Goal: Transaction & Acquisition: Purchase product/service

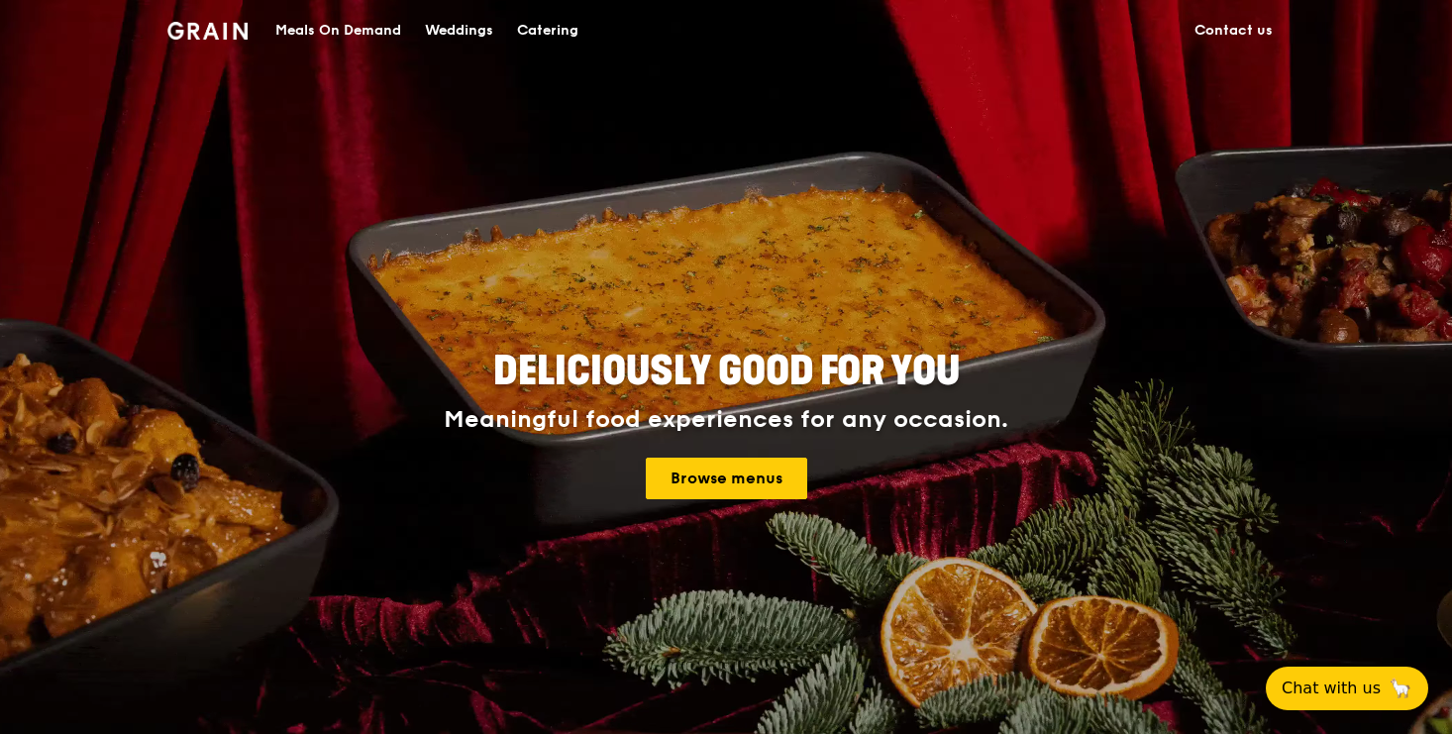
click at [381, 31] on div "Meals On Demand" at bounding box center [338, 30] width 126 height 59
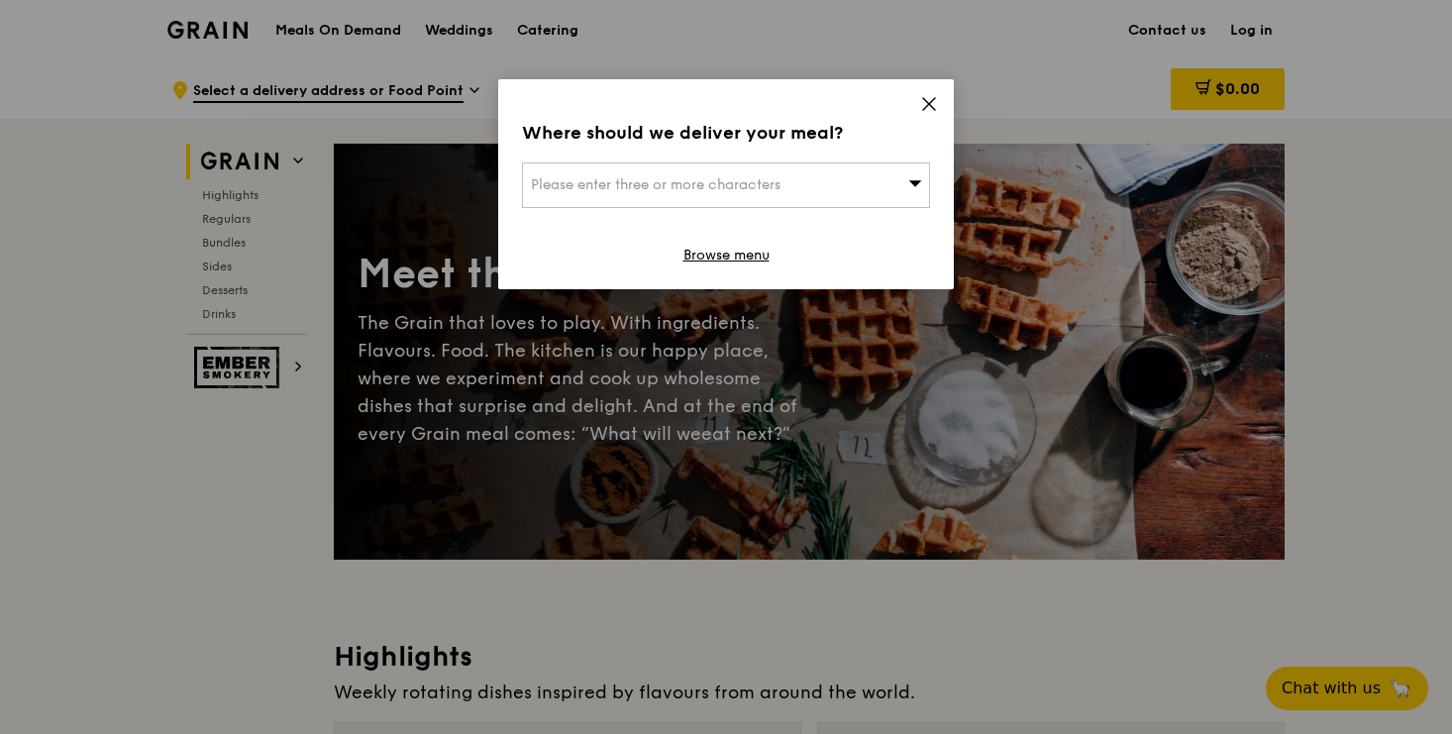
click at [923, 102] on icon at bounding box center [929, 104] width 18 height 18
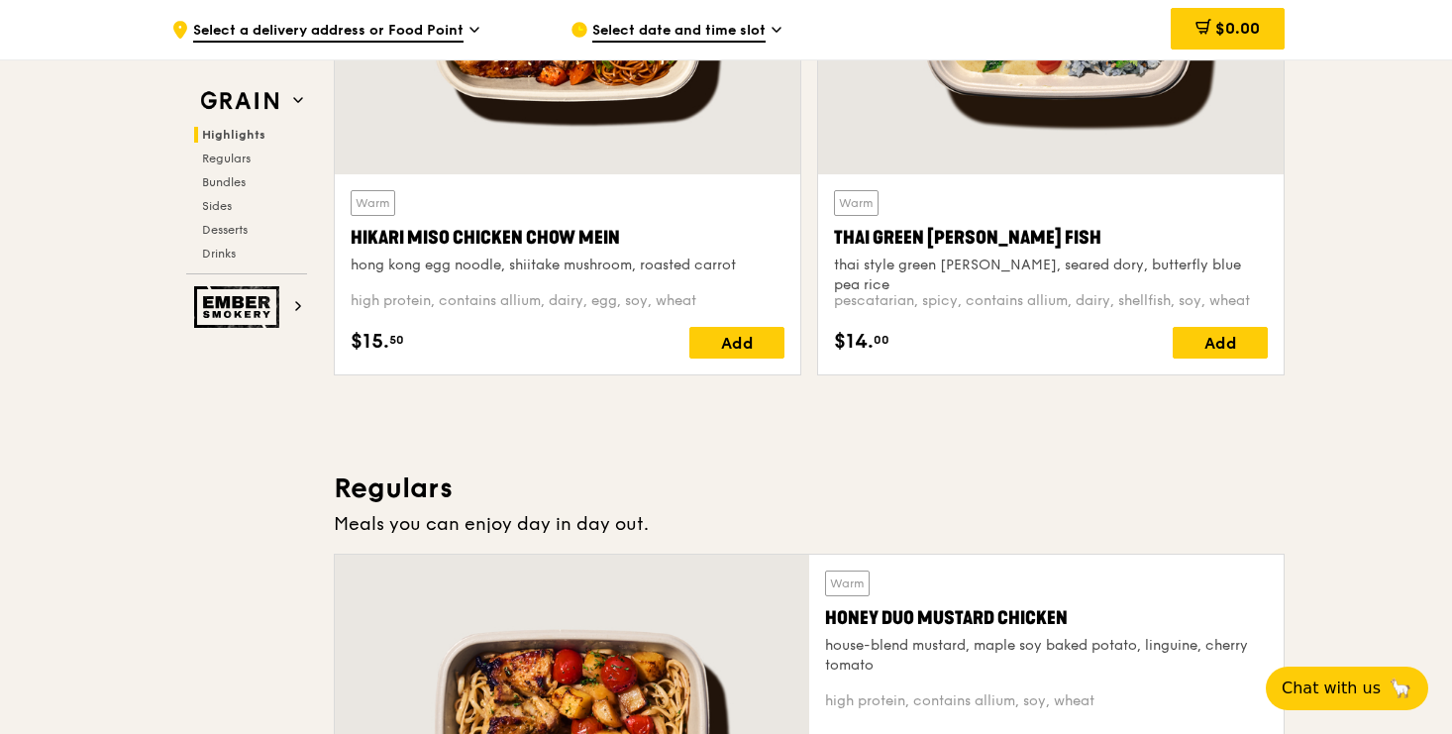
scroll to position [1130, 0]
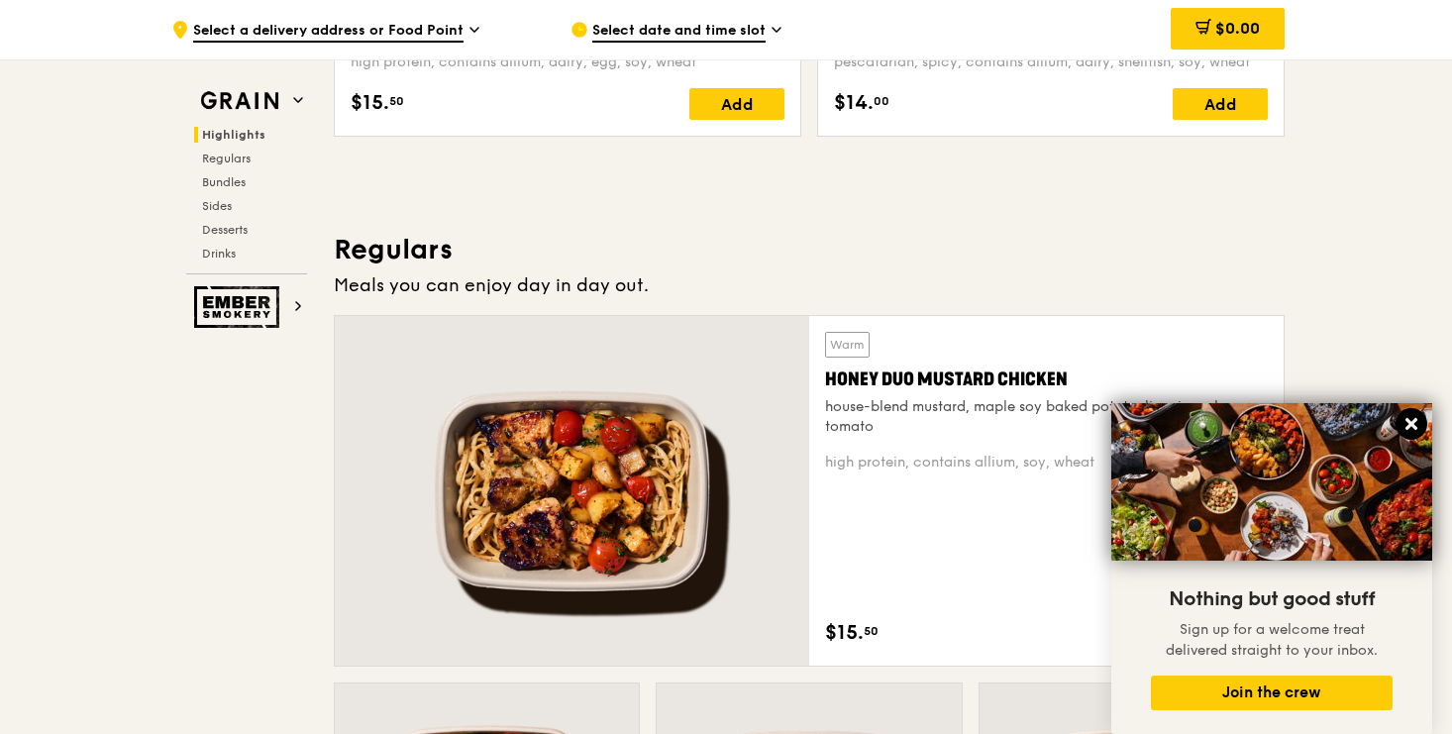
click at [1423, 421] on button at bounding box center [1412, 424] width 32 height 32
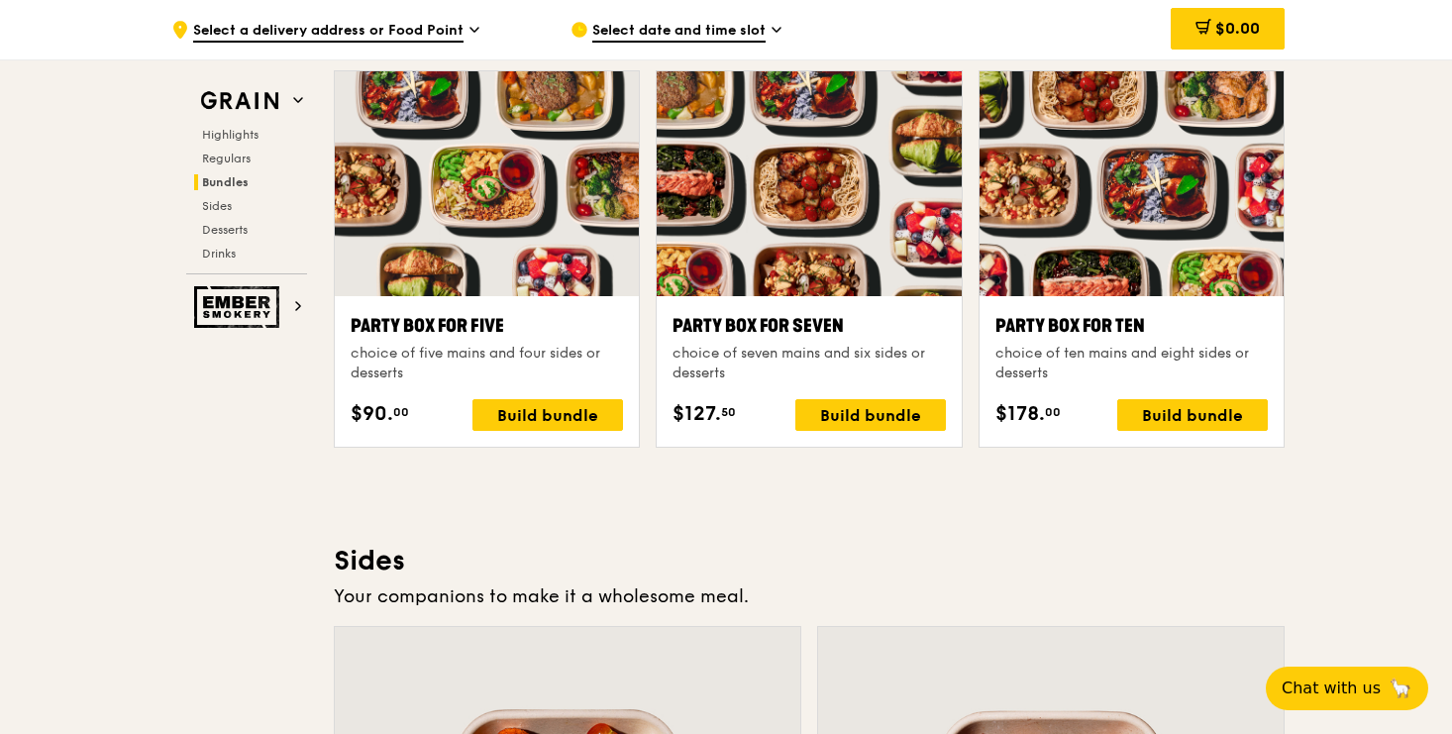
scroll to position [4463, 0]
